Goal: Navigation & Orientation: Find specific page/section

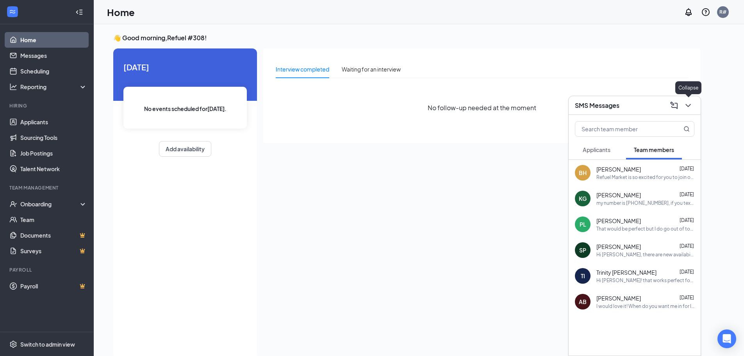
click at [693, 108] on button at bounding box center [688, 105] width 12 height 12
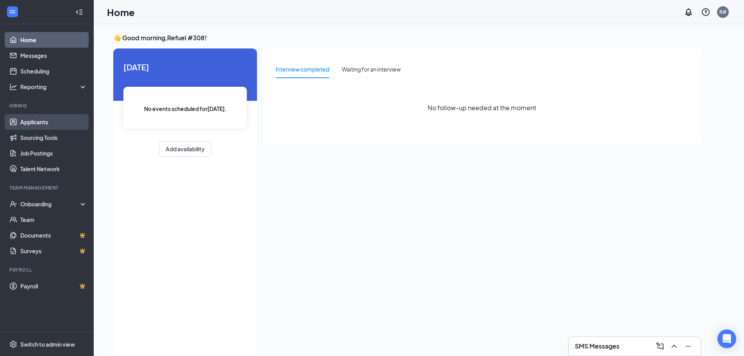
click at [53, 117] on link "Applicants" at bounding box center [53, 122] width 67 height 16
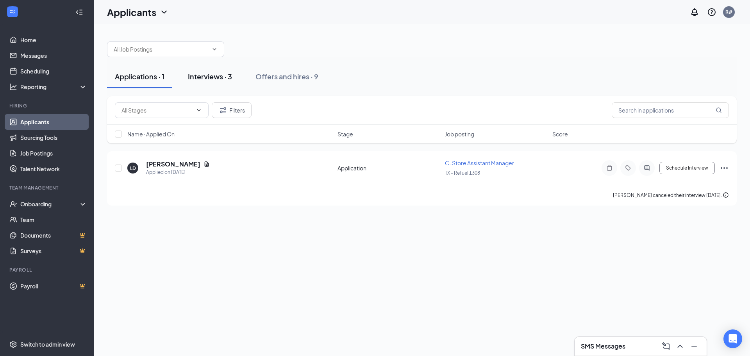
click at [194, 86] on button "Interviews · 3" at bounding box center [210, 76] width 60 height 23
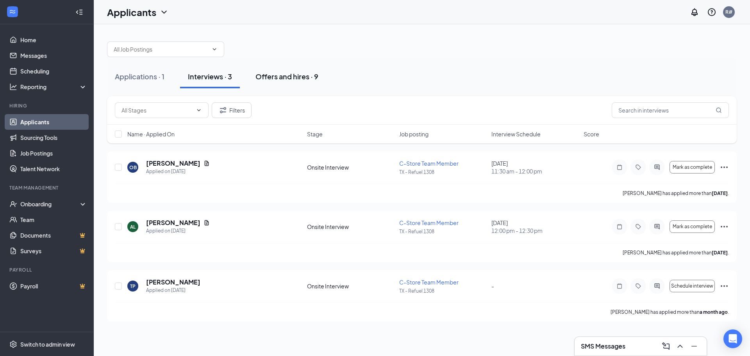
click at [267, 76] on div "Offers and hires · 9" at bounding box center [286, 76] width 63 height 10
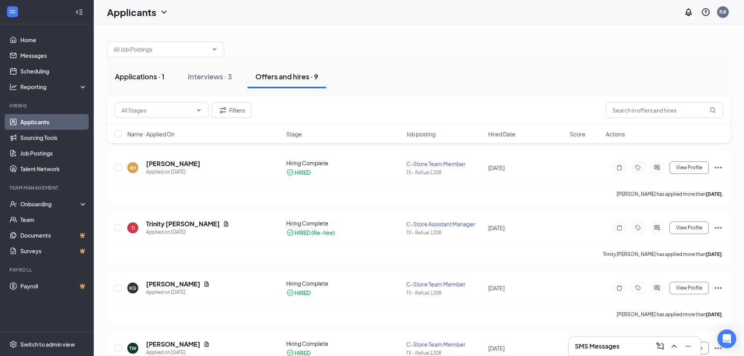
click at [148, 72] on div "Applications · 1" at bounding box center [140, 76] width 50 height 10
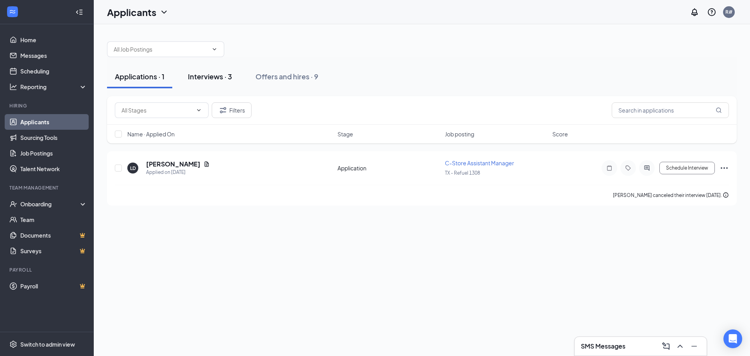
click at [190, 77] on div "Interviews · 3" at bounding box center [210, 76] width 44 height 10
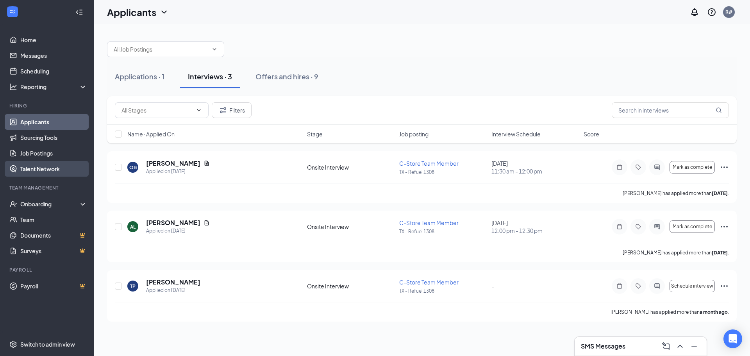
click at [54, 164] on link "Talent Network" at bounding box center [53, 169] width 67 height 16
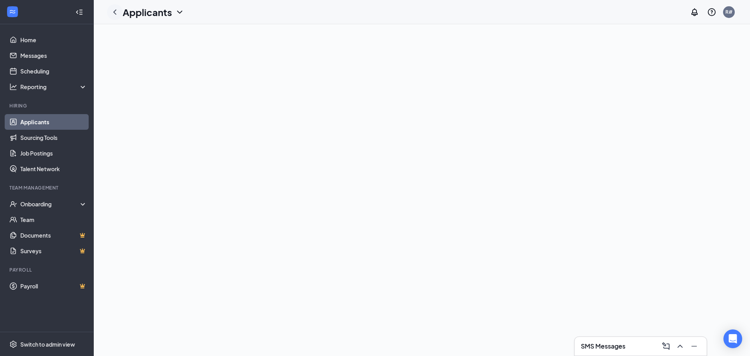
click at [115, 12] on icon "ChevronLeft" at bounding box center [114, 11] width 9 height 9
